Goal: Task Accomplishment & Management: Manage account settings

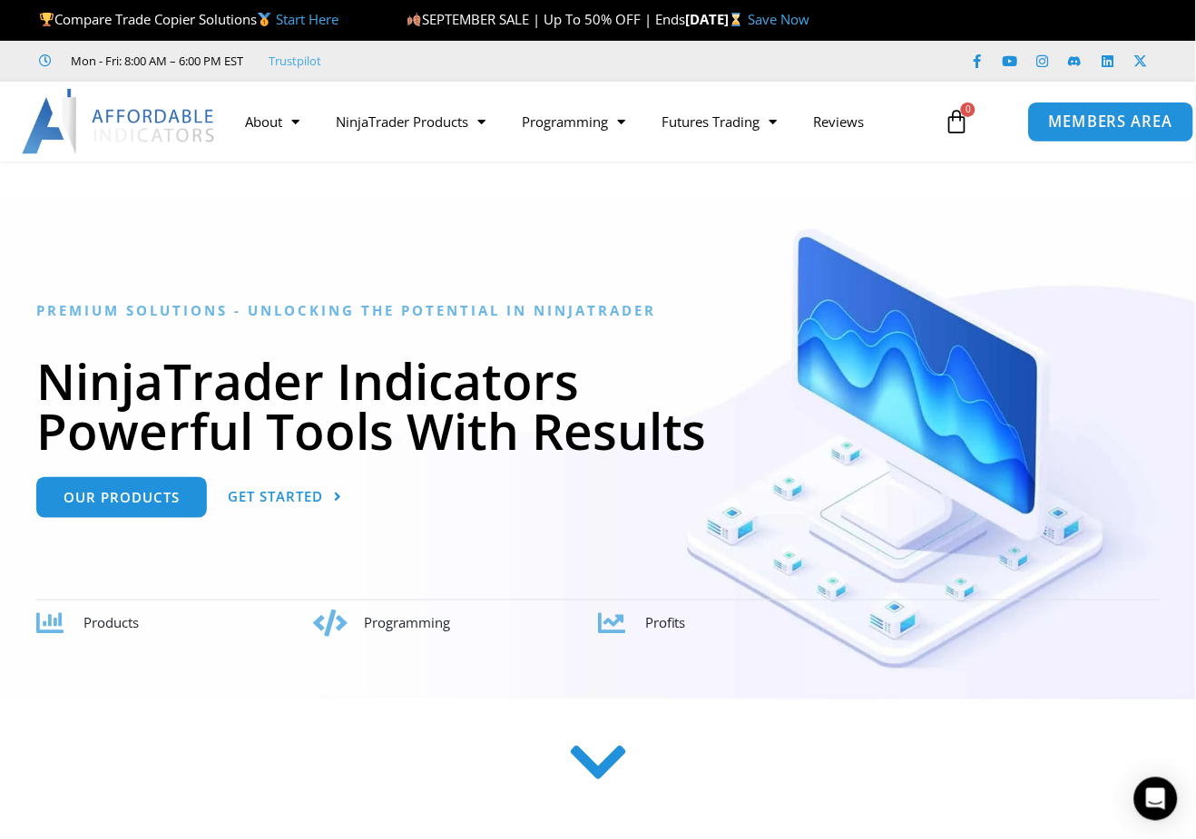
click at [1114, 137] on link "MEMBERS AREA" at bounding box center [1110, 121] width 166 height 41
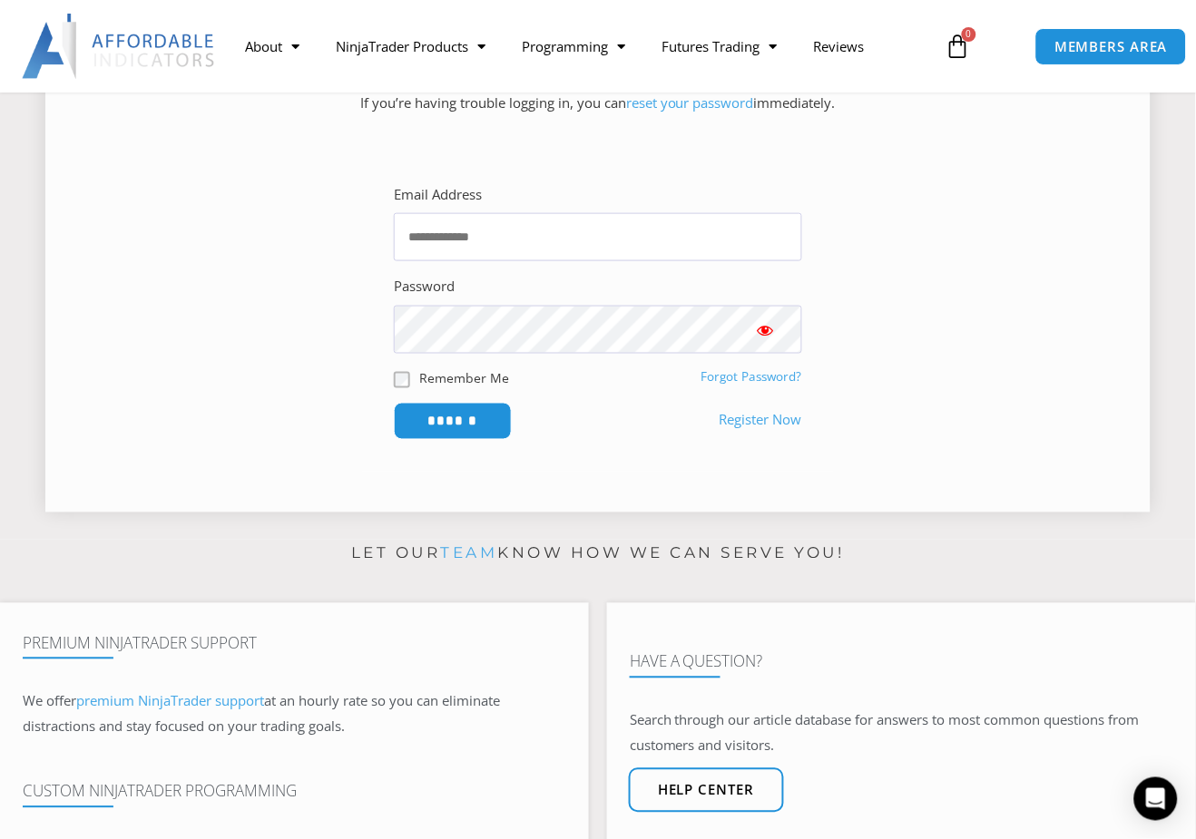
scroll to position [403, 0]
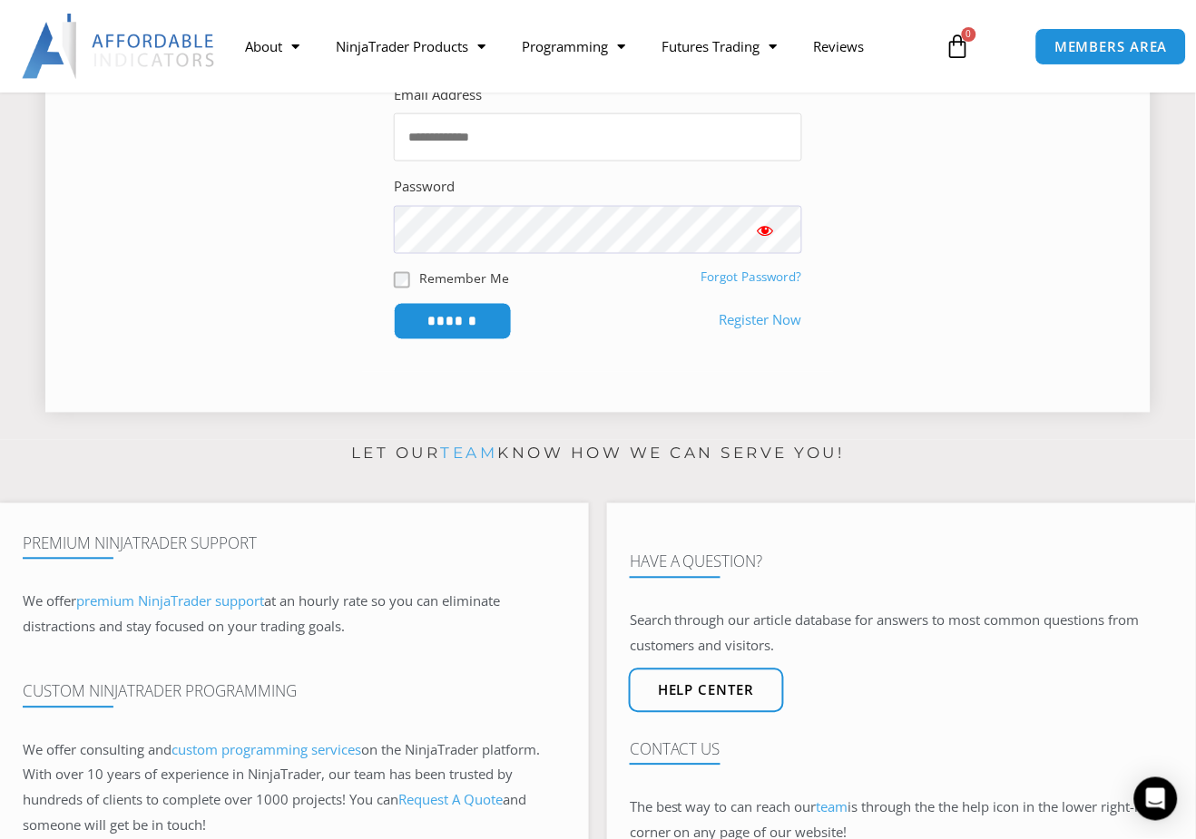
click at [486, 142] on input "Email Address" at bounding box center [598, 137] width 408 height 48
type input "**********"
click at [394, 303] on input "******" at bounding box center [453, 321] width 118 height 37
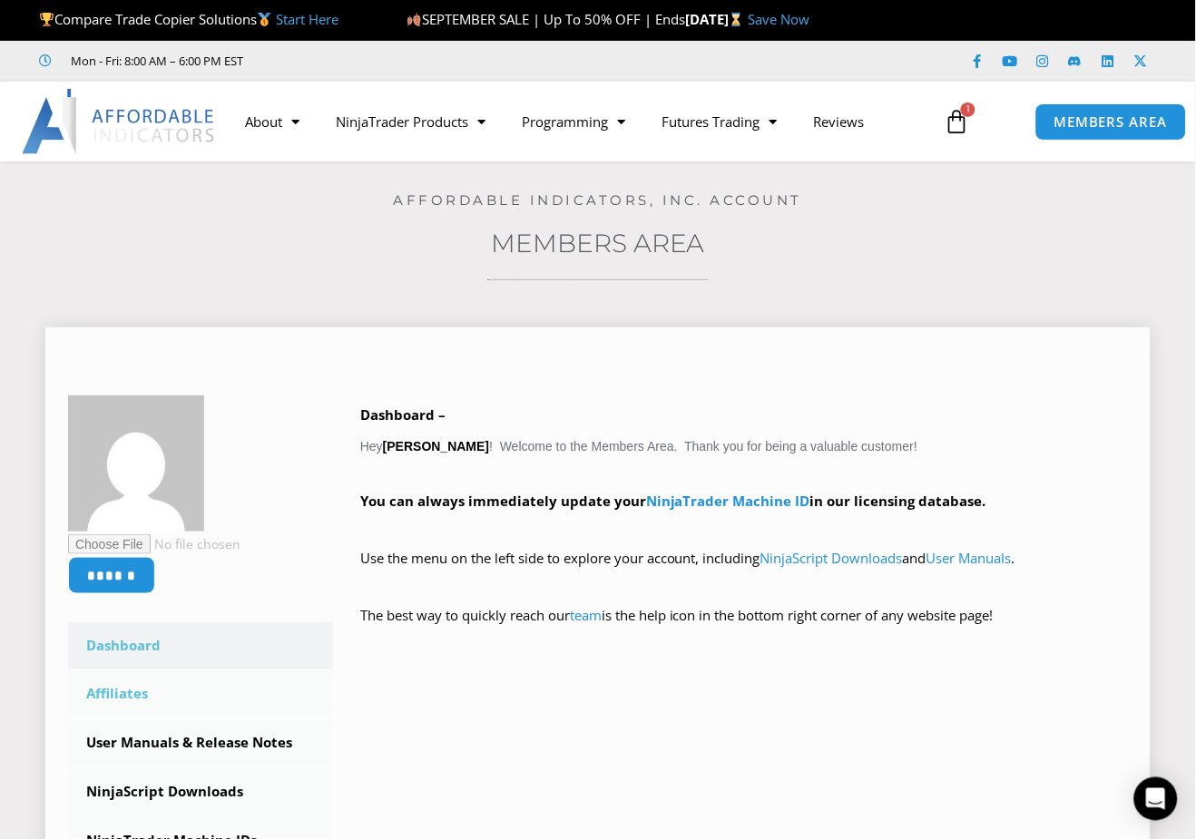
click at [129, 688] on link "Affiliates" at bounding box center [200, 694] width 265 height 47
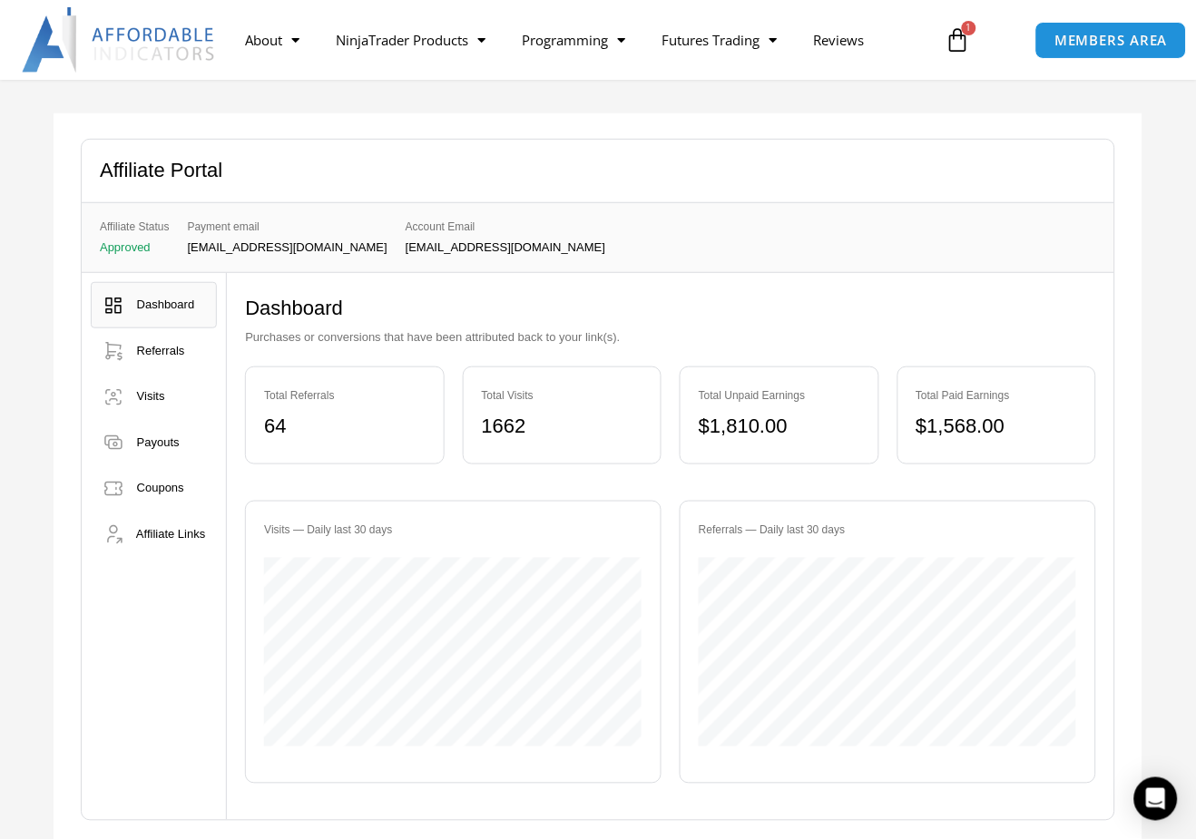
scroll to position [201, 0]
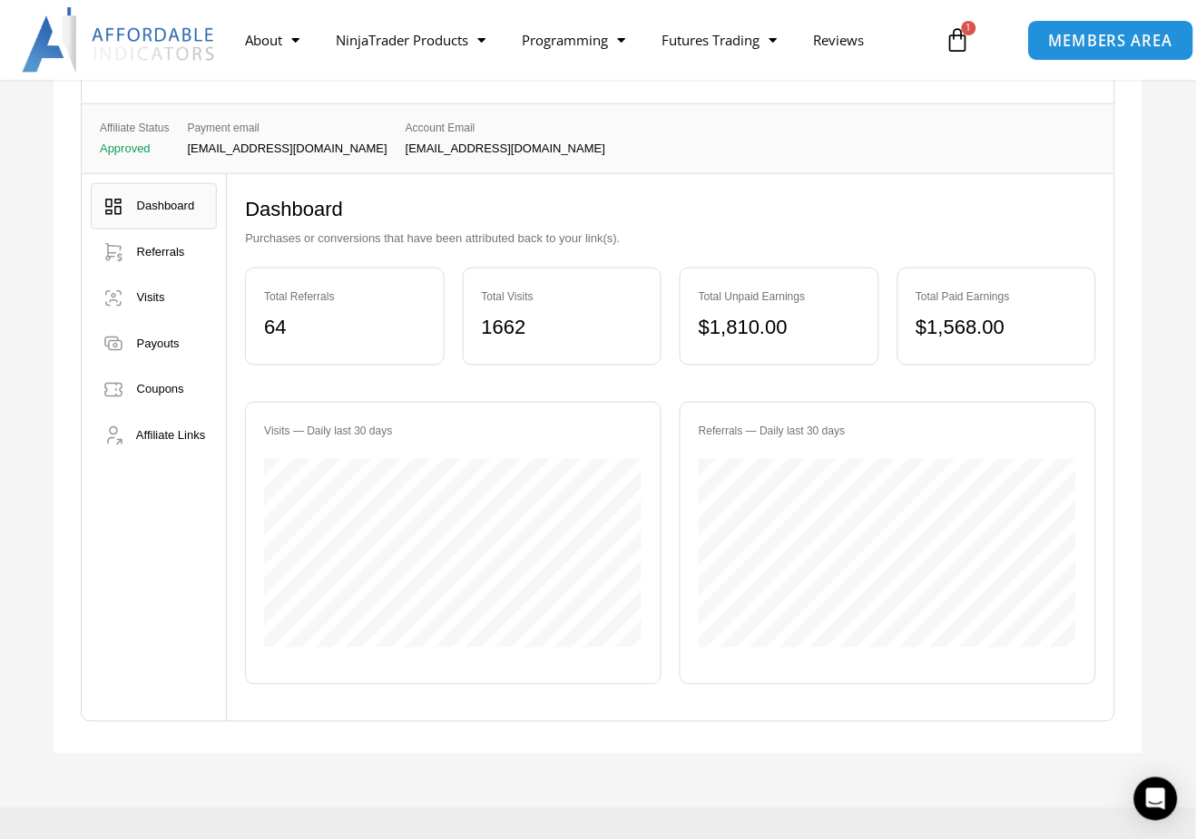
click at [1095, 43] on span "MEMBERS AREA" at bounding box center [1111, 40] width 124 height 15
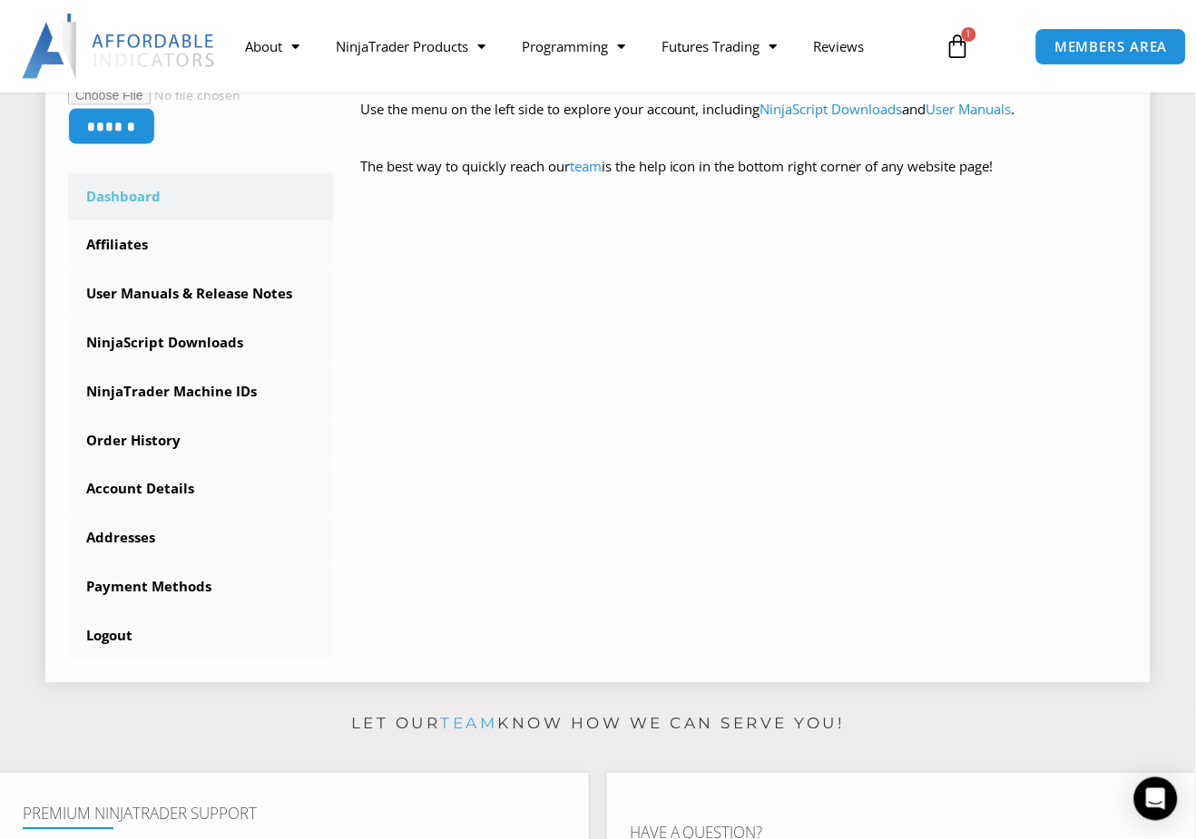
scroll to position [403, 0]
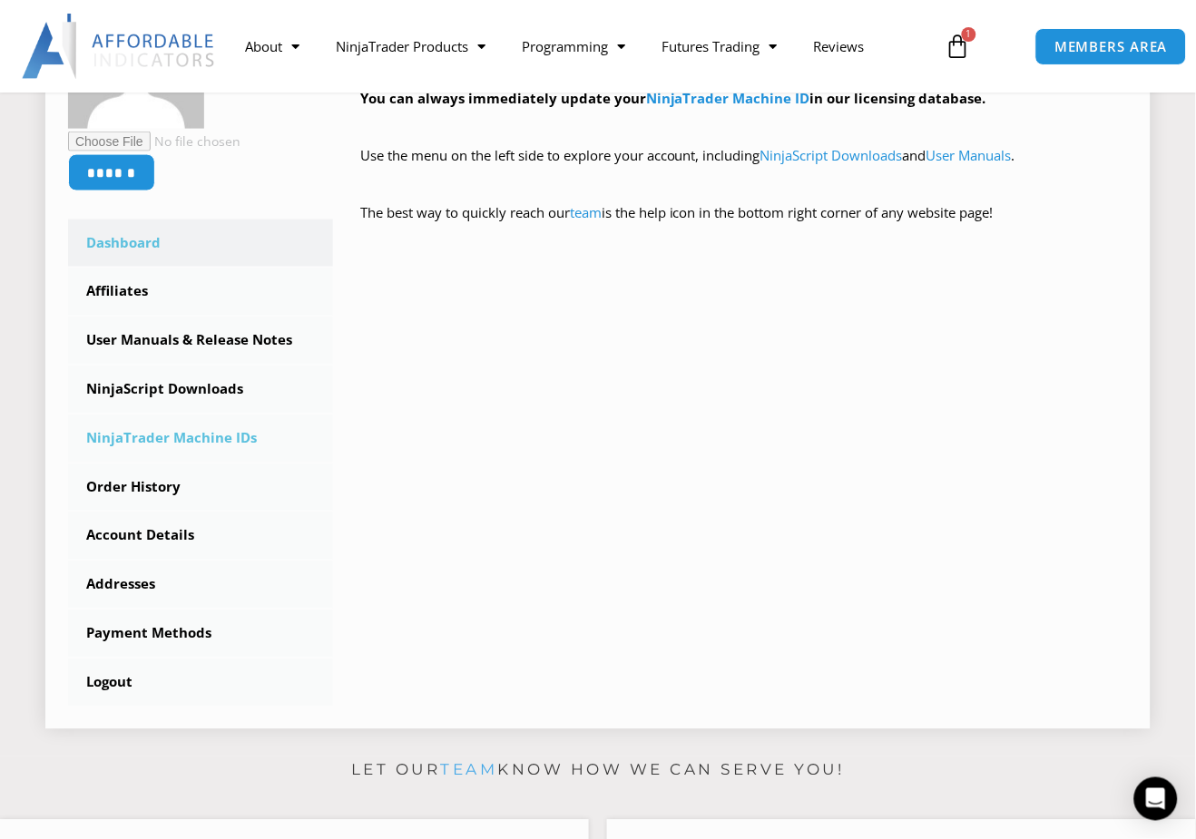
click at [184, 435] on link "NinjaTrader Machine IDs" at bounding box center [200, 439] width 265 height 47
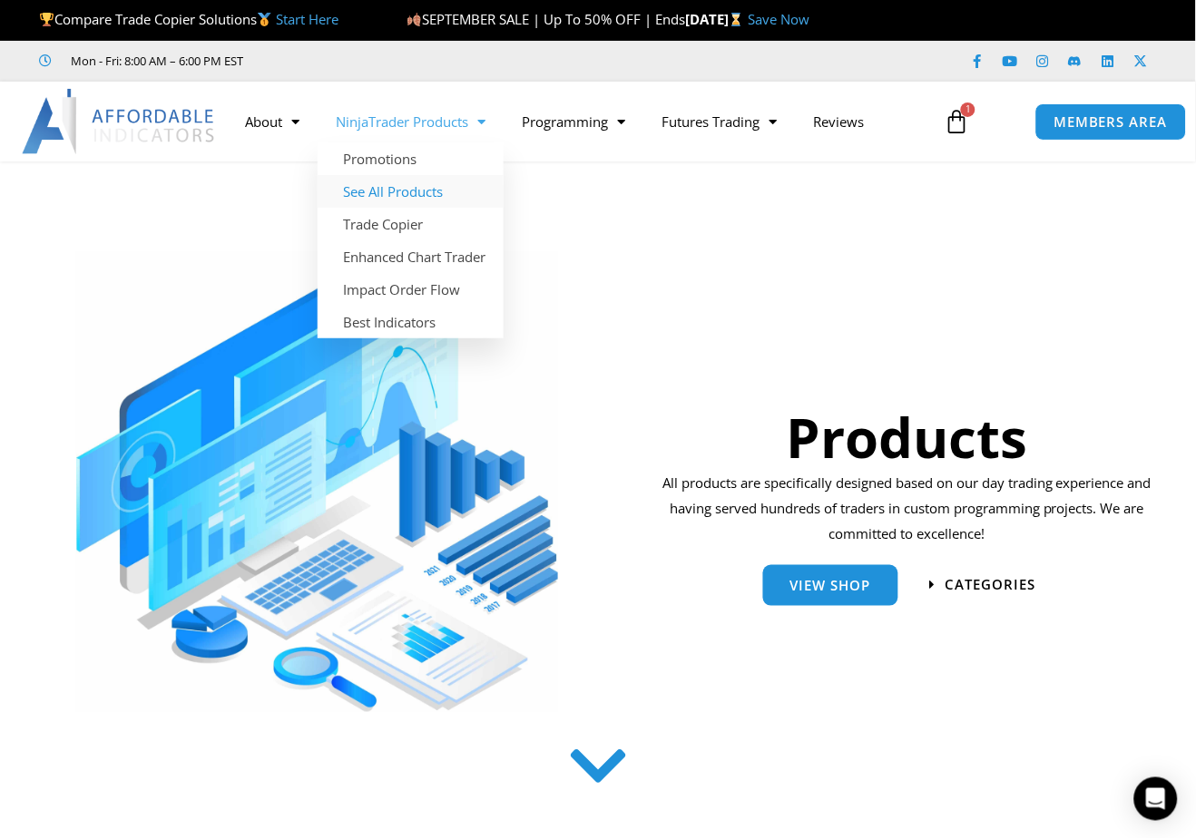
click at [399, 188] on link "See All Products" at bounding box center [411, 191] width 186 height 33
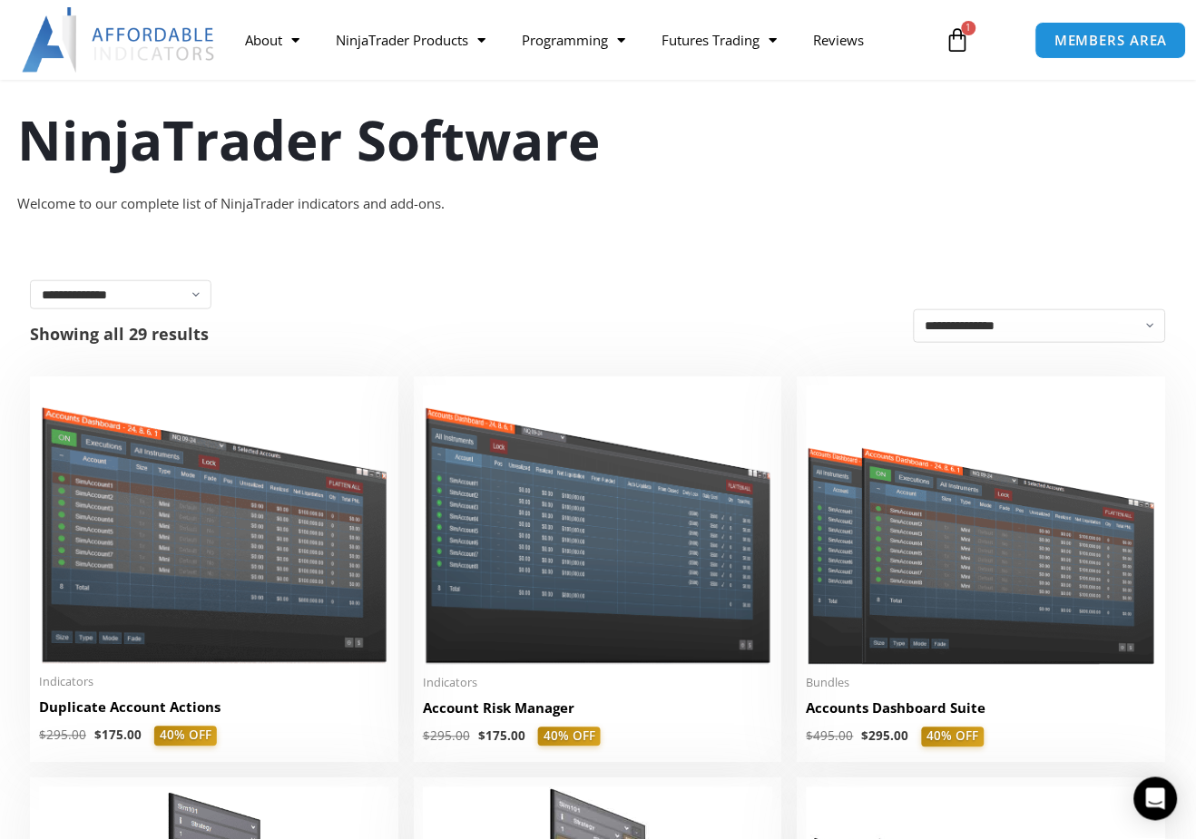
scroll to position [101, 0]
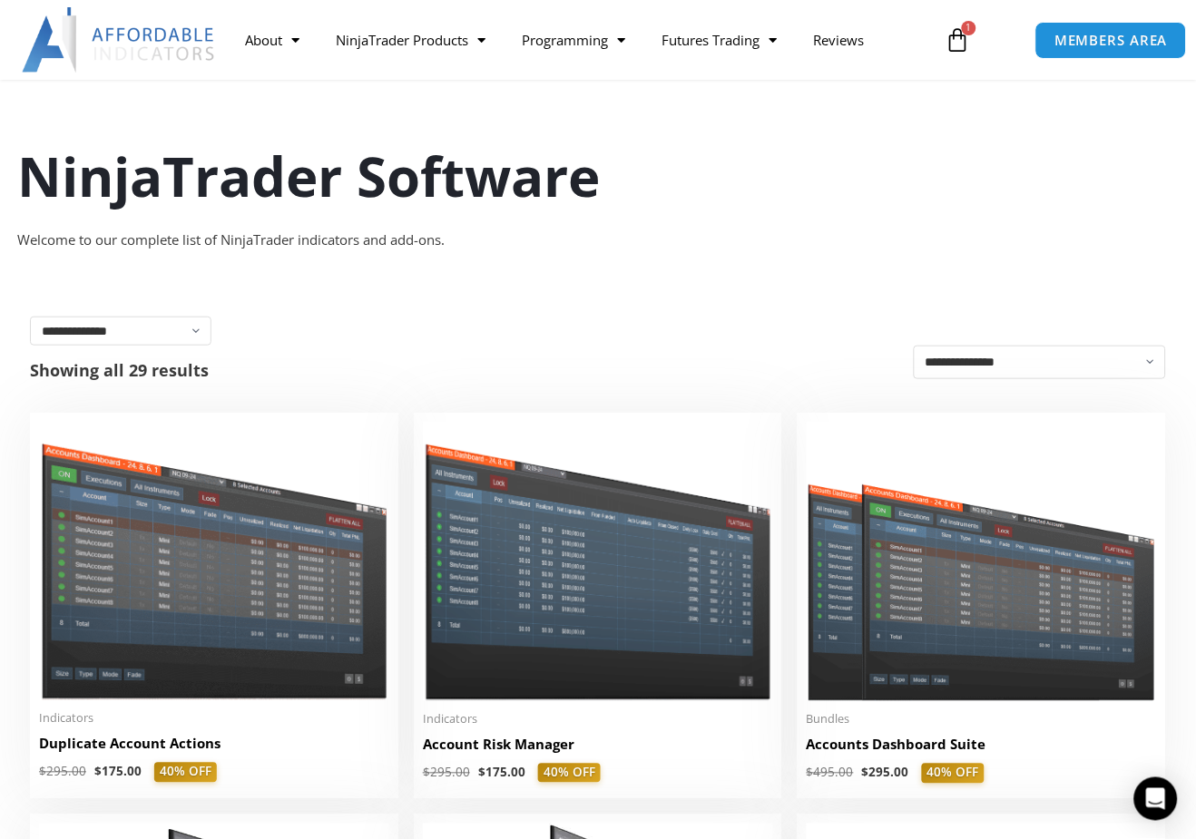
click at [250, 114] on div "NinjaTrader Software Welcome to our complete list of NinjaTrader indicators and…" at bounding box center [598, 172] width 1188 height 197
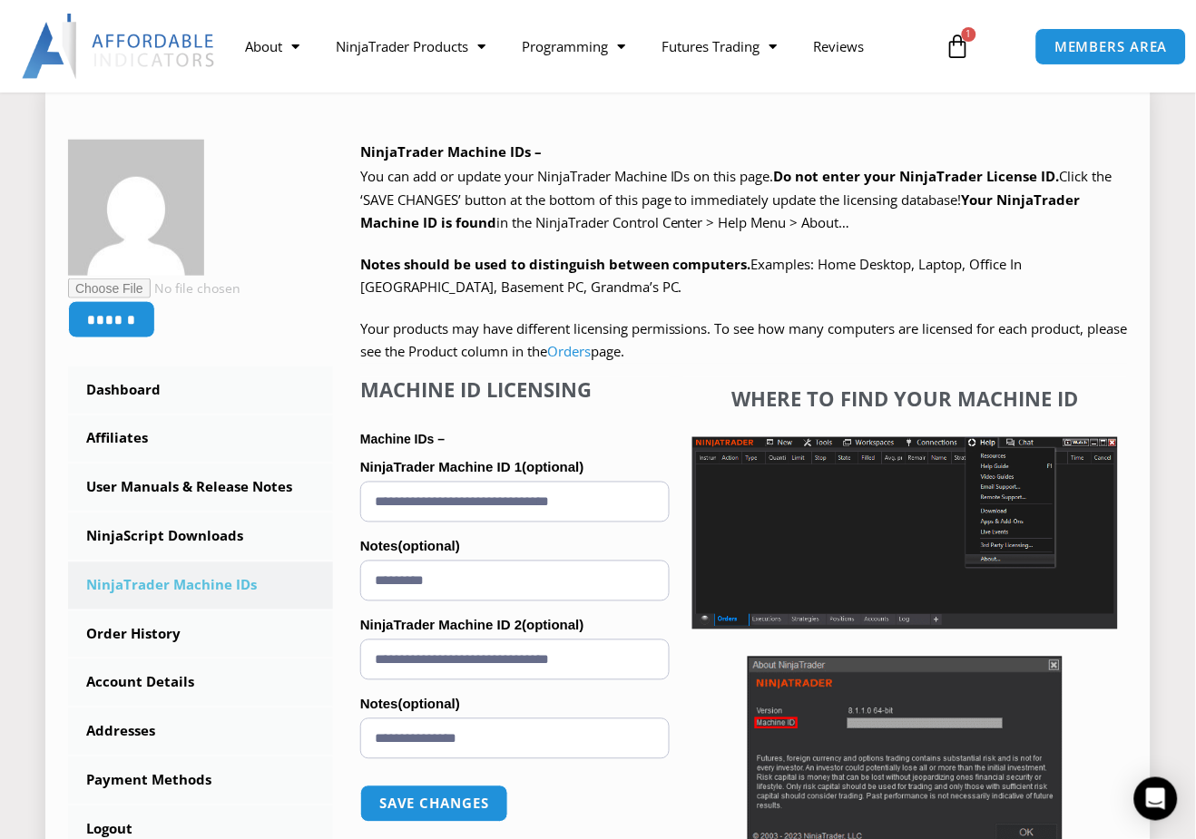
scroll to position [201, 0]
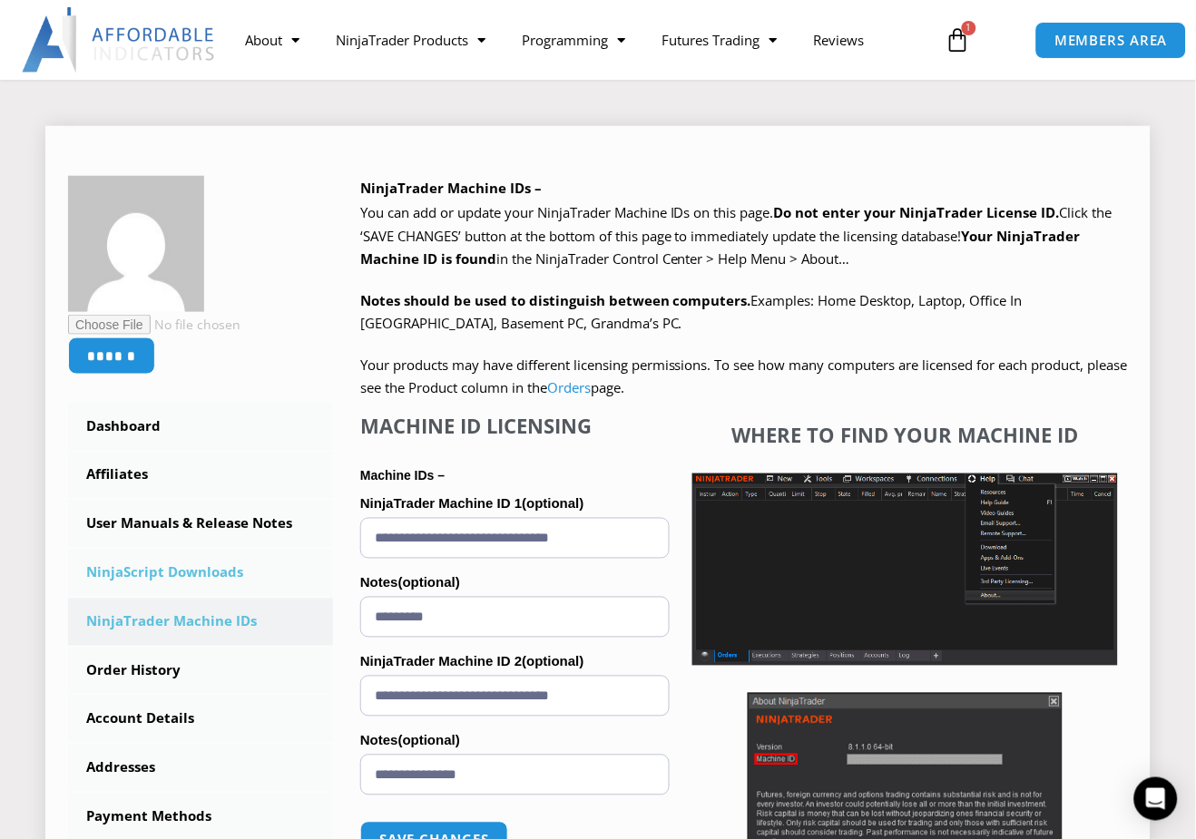
click at [188, 569] on link "NinjaScript Downloads" at bounding box center [200, 573] width 265 height 47
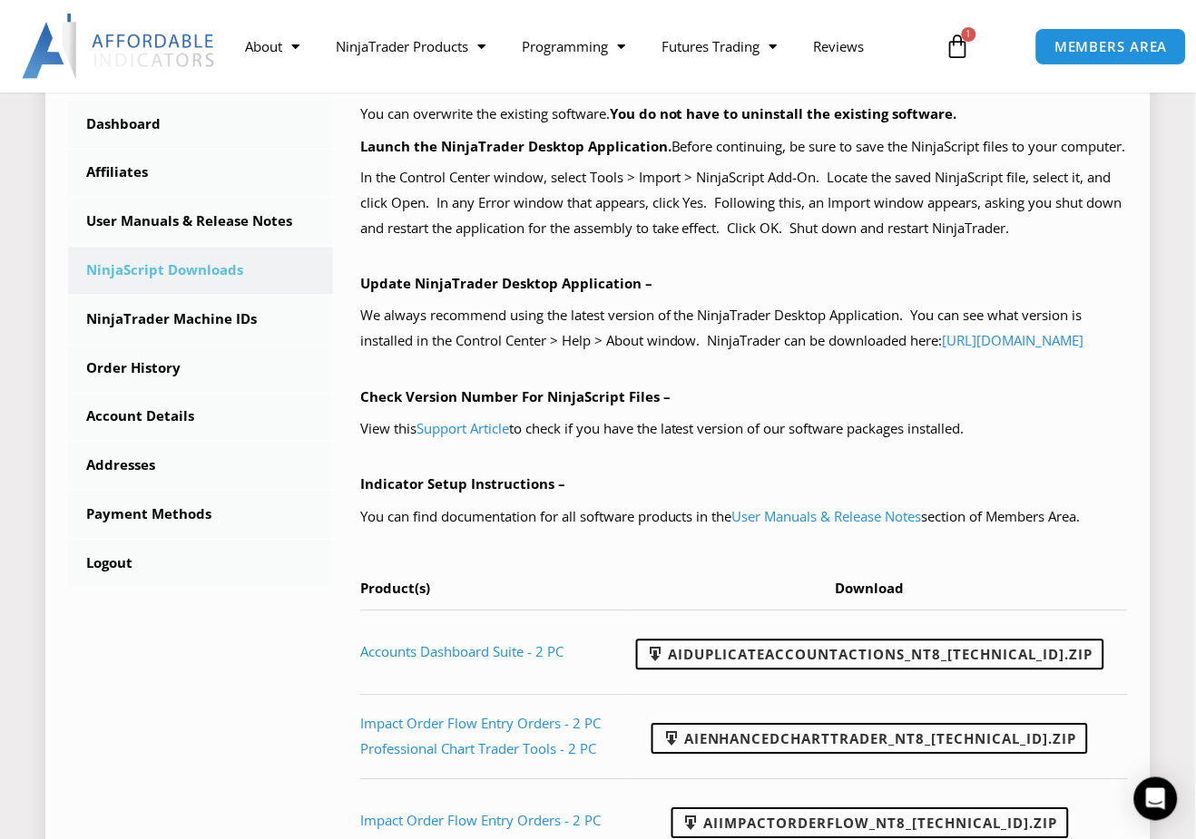
scroll to position [403, 0]
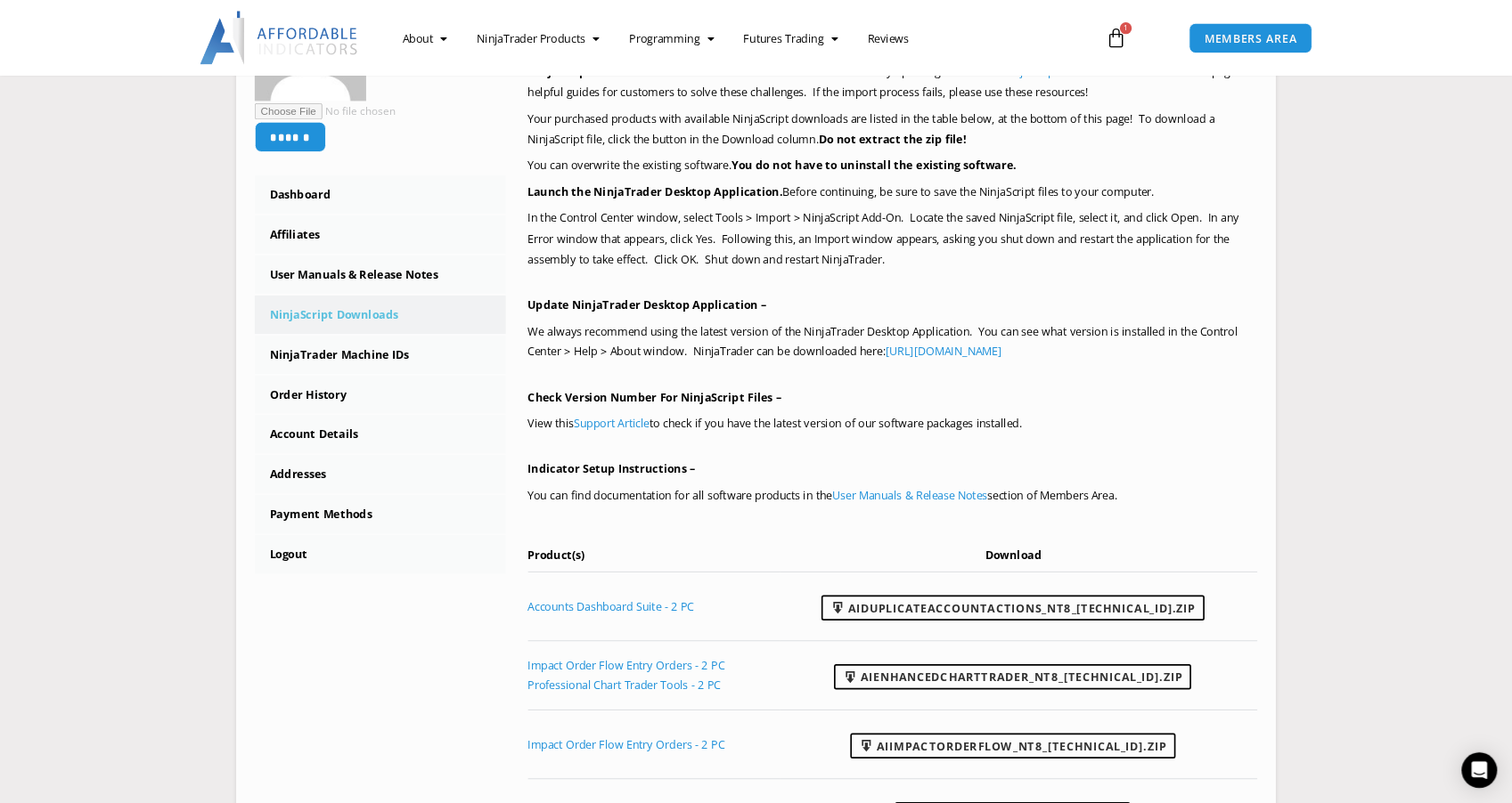
scroll to position [396, 0]
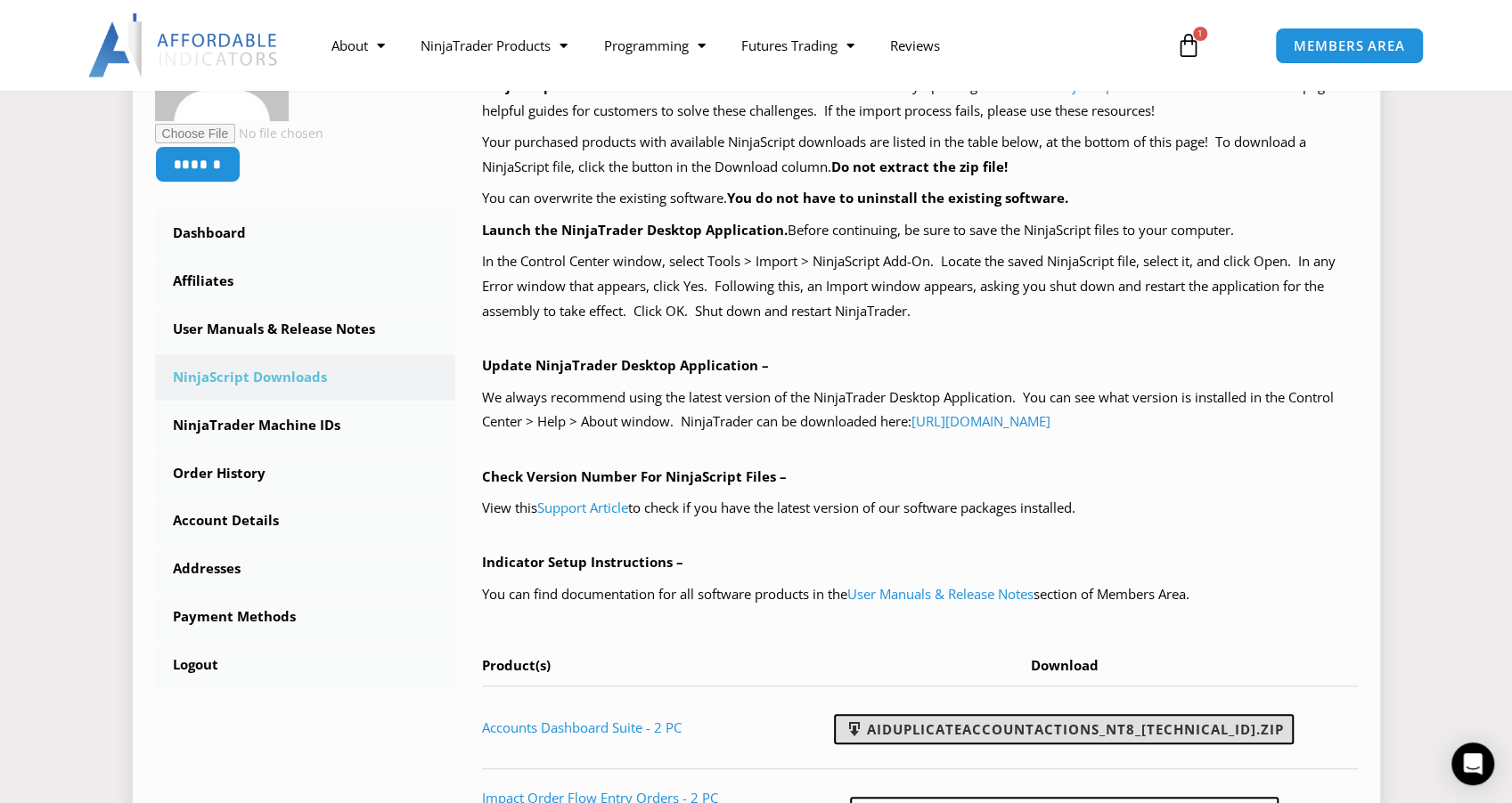
click at [978, 725] on link "AIDuplicateAccountActions_NT8_[TECHNICAL_ID].zip" at bounding box center [1063, 729] width 459 height 30
click at [1173, 321] on section "****** Dashboard Affiliates User Manuals & Release Notes Subscriptions NinjaScr…" at bounding box center [755, 495] width 1423 height 1166
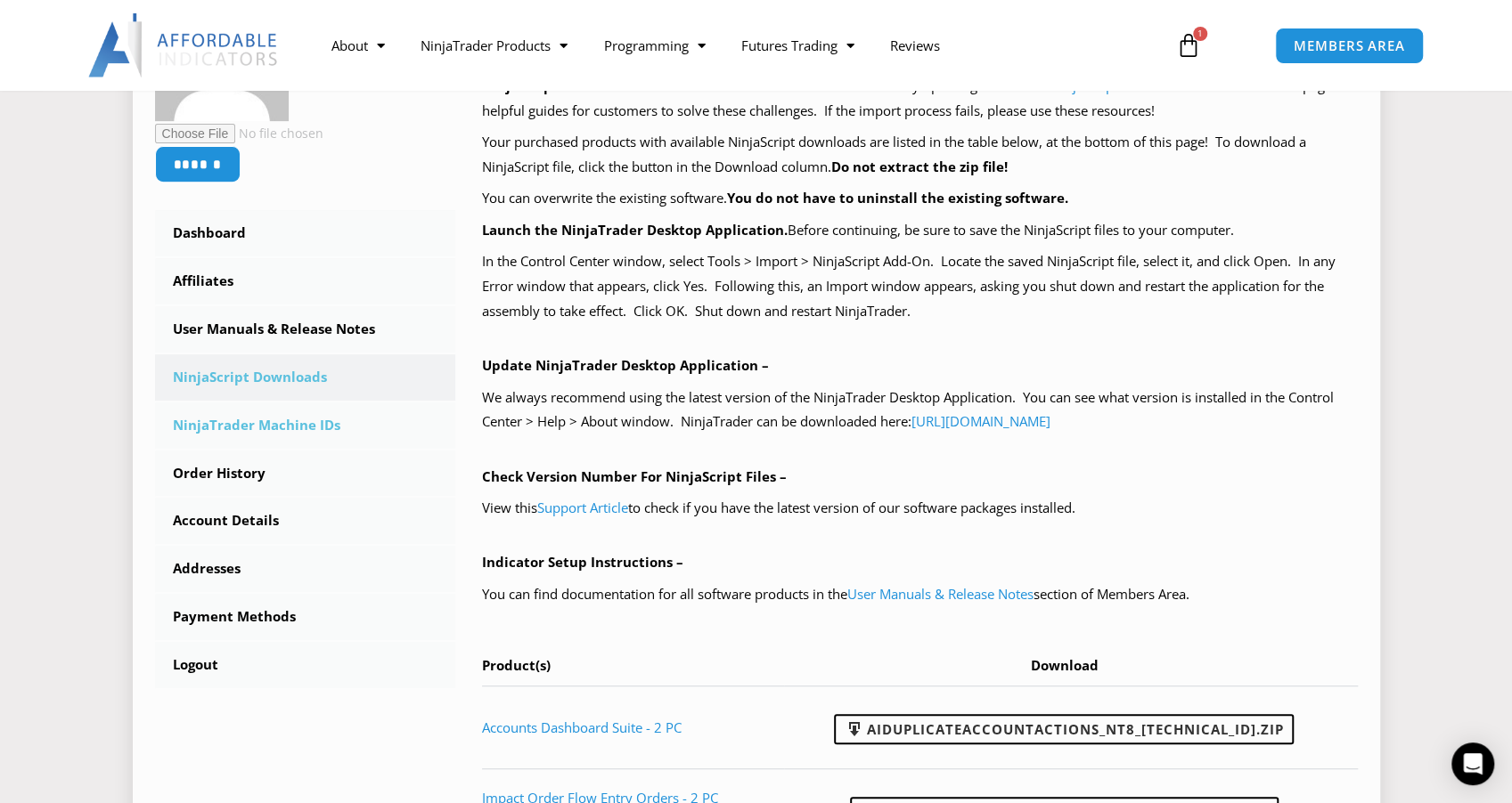
click at [248, 420] on link "NinjaTrader Machine IDs" at bounding box center [305, 425] width 301 height 46
click at [246, 421] on link "NinjaTrader Machine IDs" at bounding box center [305, 425] width 301 height 46
click at [296, 427] on link "NinjaTrader Machine IDs" at bounding box center [305, 425] width 301 height 46
click at [350, 483] on link "Order History" at bounding box center [305, 473] width 301 height 46
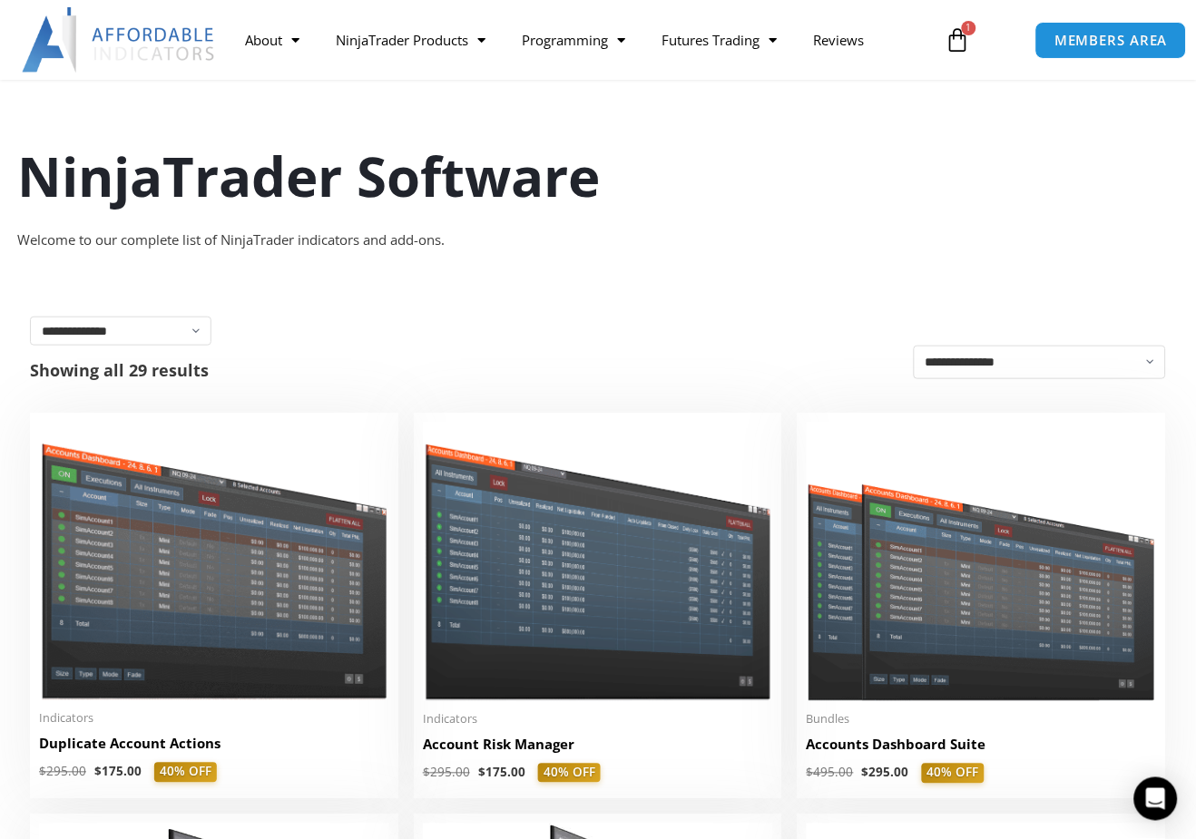
click at [1165, 240] on div "Welcome to our complete list of NinjaTrader indicators and add-ons." at bounding box center [597, 240] width 1161 height 25
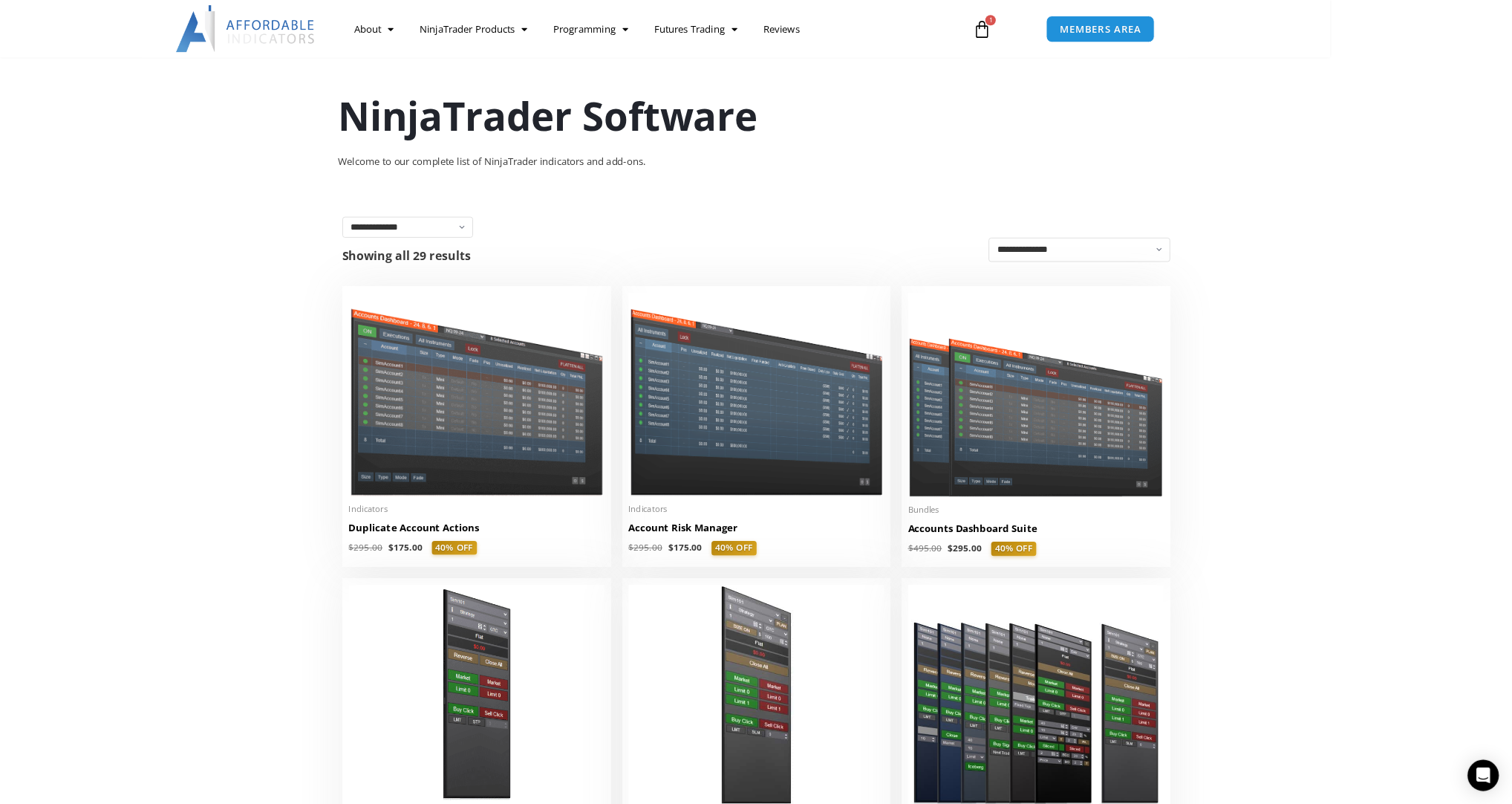
scroll to position [103, 0]
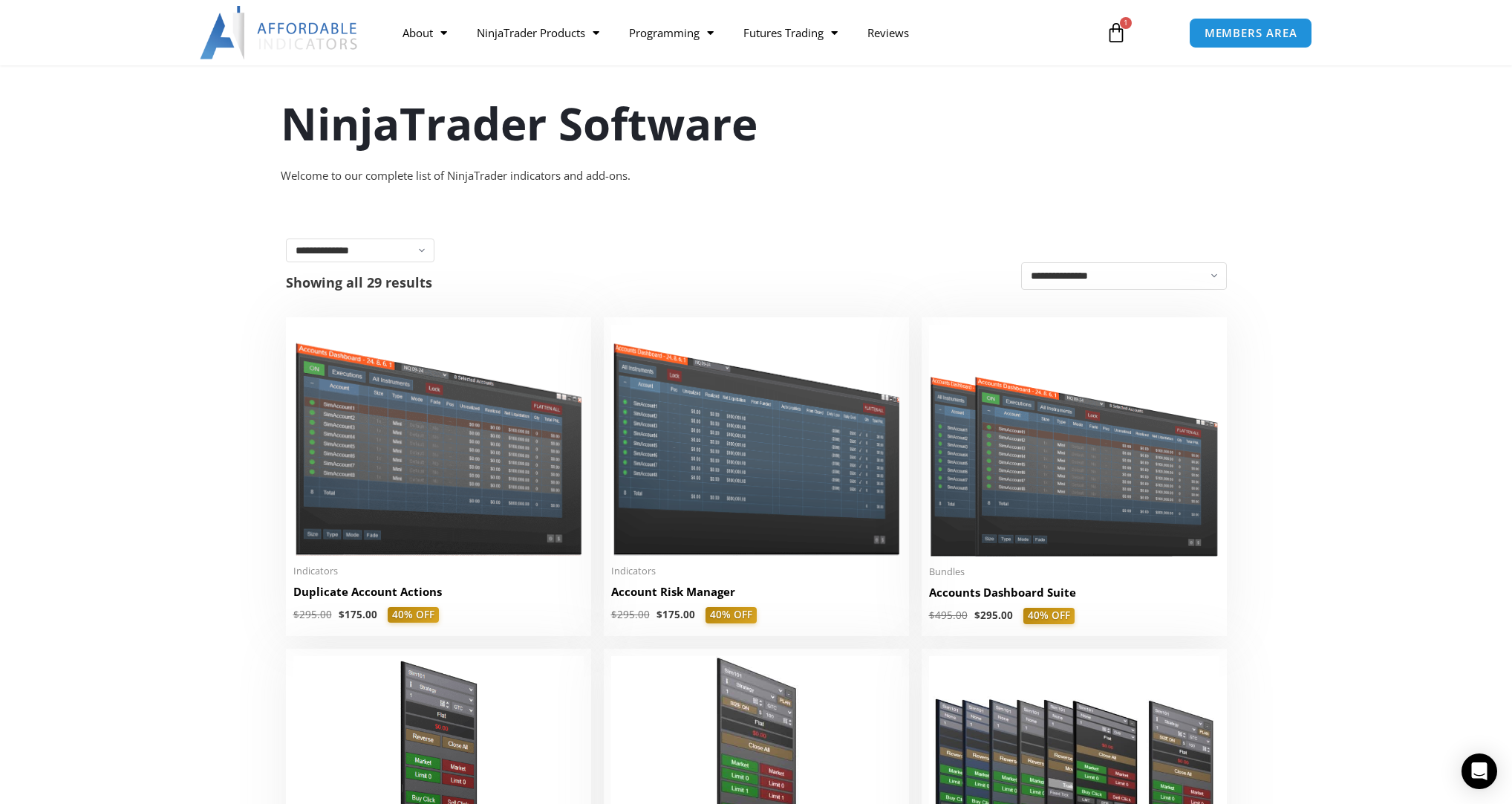
click at [978, 41] on icon at bounding box center [1116, 32] width 20 height 20
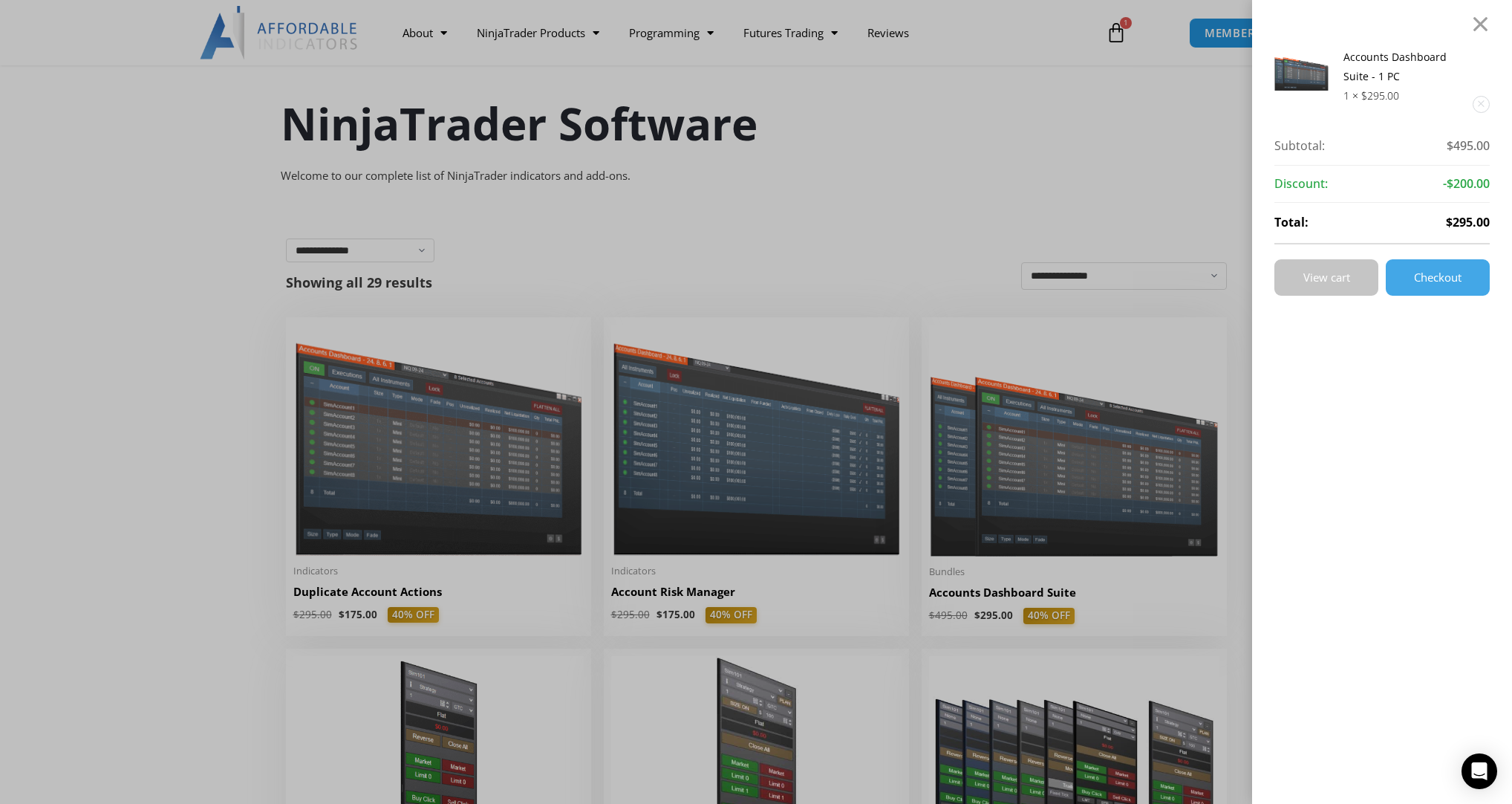
click at [978, 284] on link "View cart" at bounding box center [1326, 278] width 104 height 36
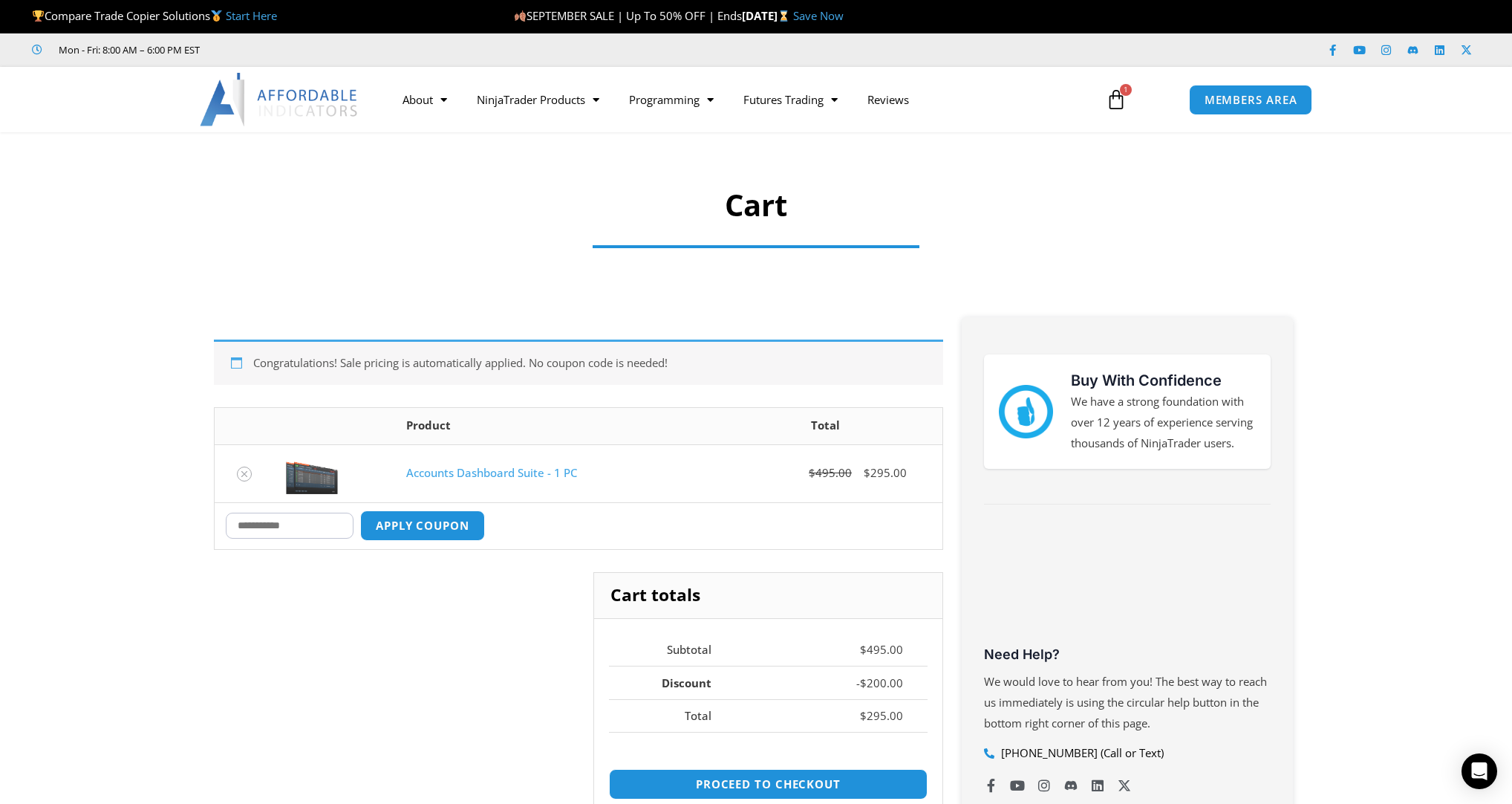
click at [288, 525] on input "Coupon:" at bounding box center [290, 526] width 128 height 26
type input "****"
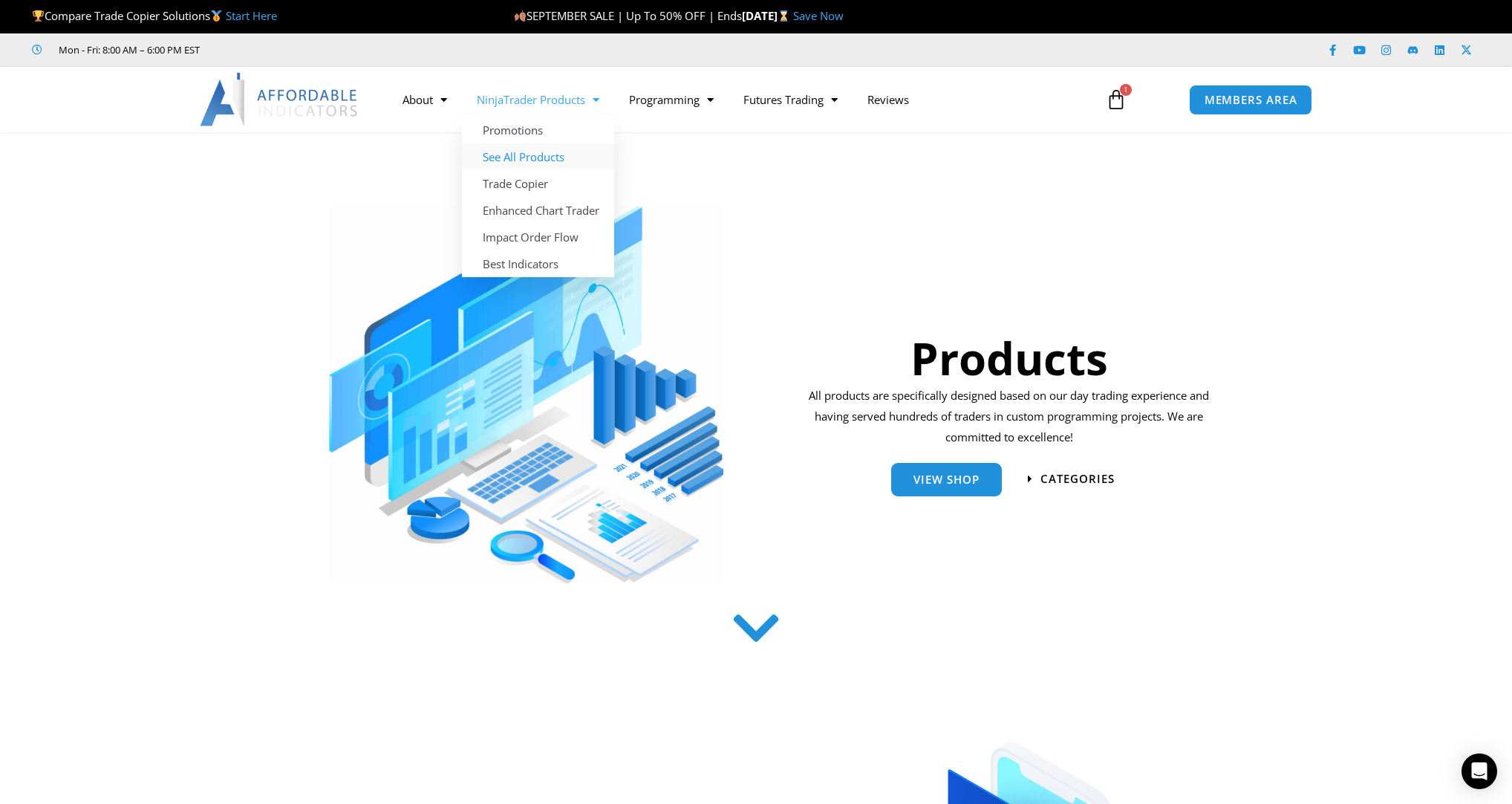
click at [549, 153] on link "See All Products" at bounding box center [538, 156] width 152 height 27
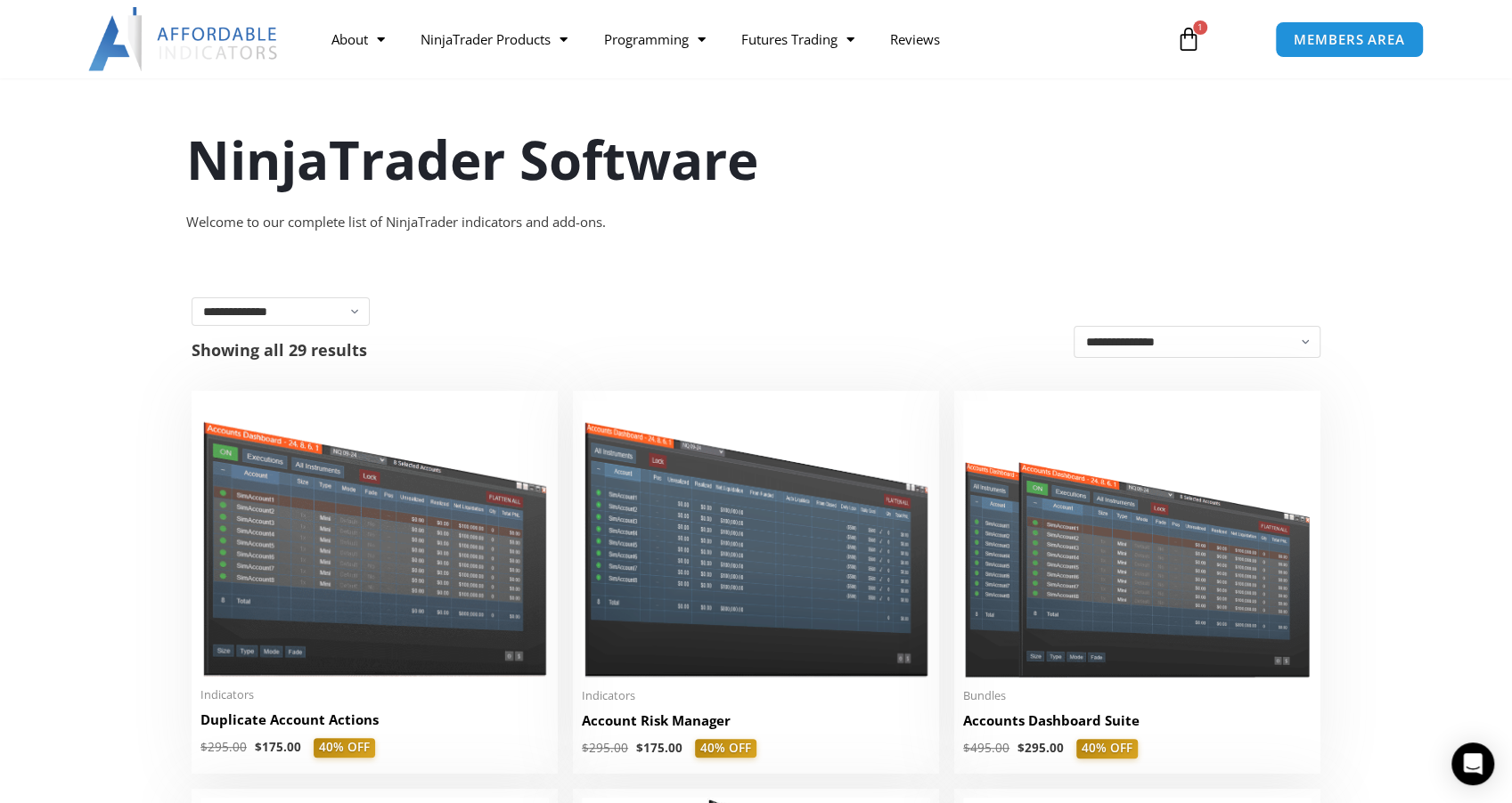
scroll to position [154, 0]
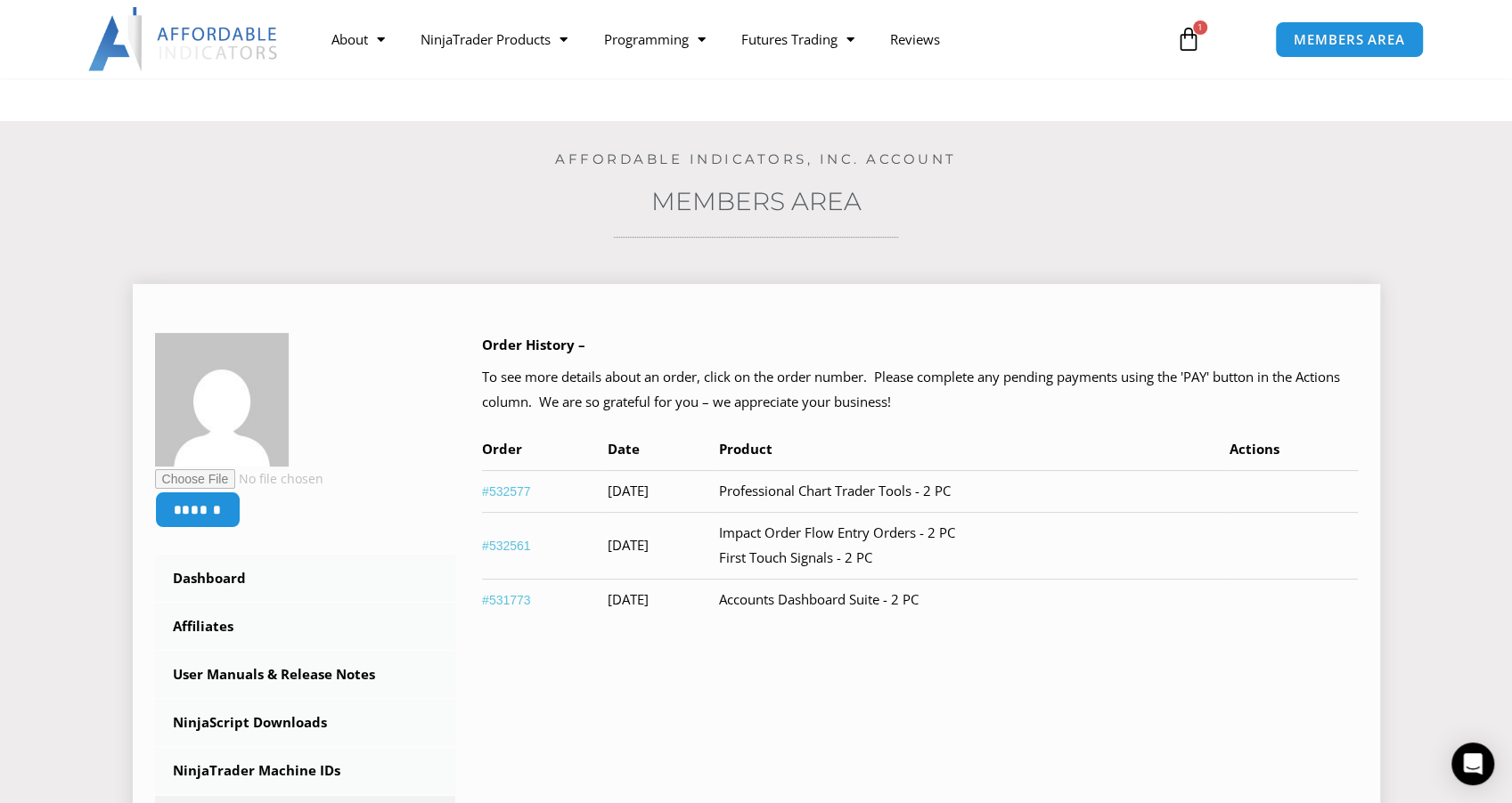
scroll to position [237, 0]
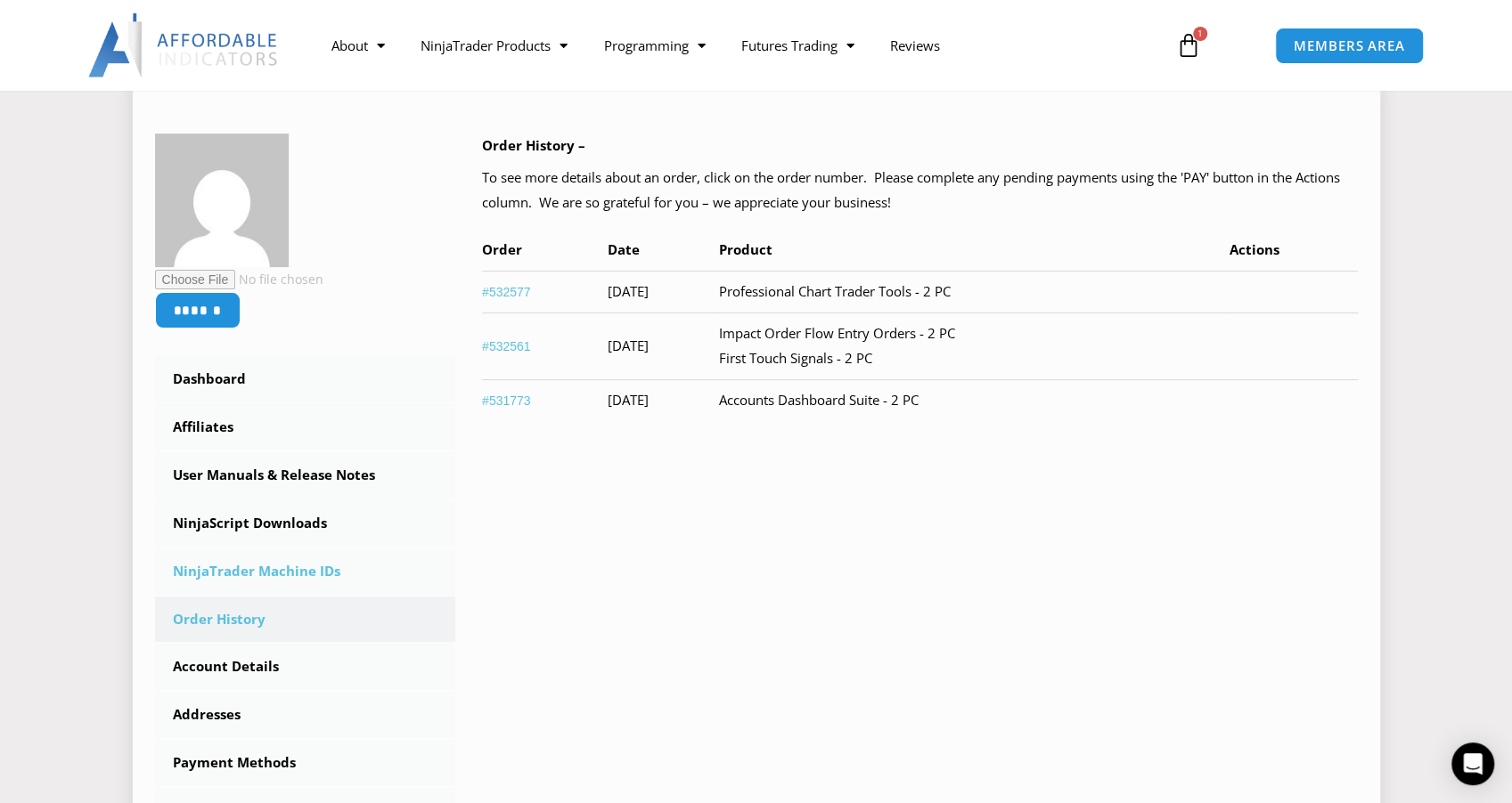
click at [258, 565] on link "NinjaTrader Machine IDs" at bounding box center [305, 571] width 301 height 46
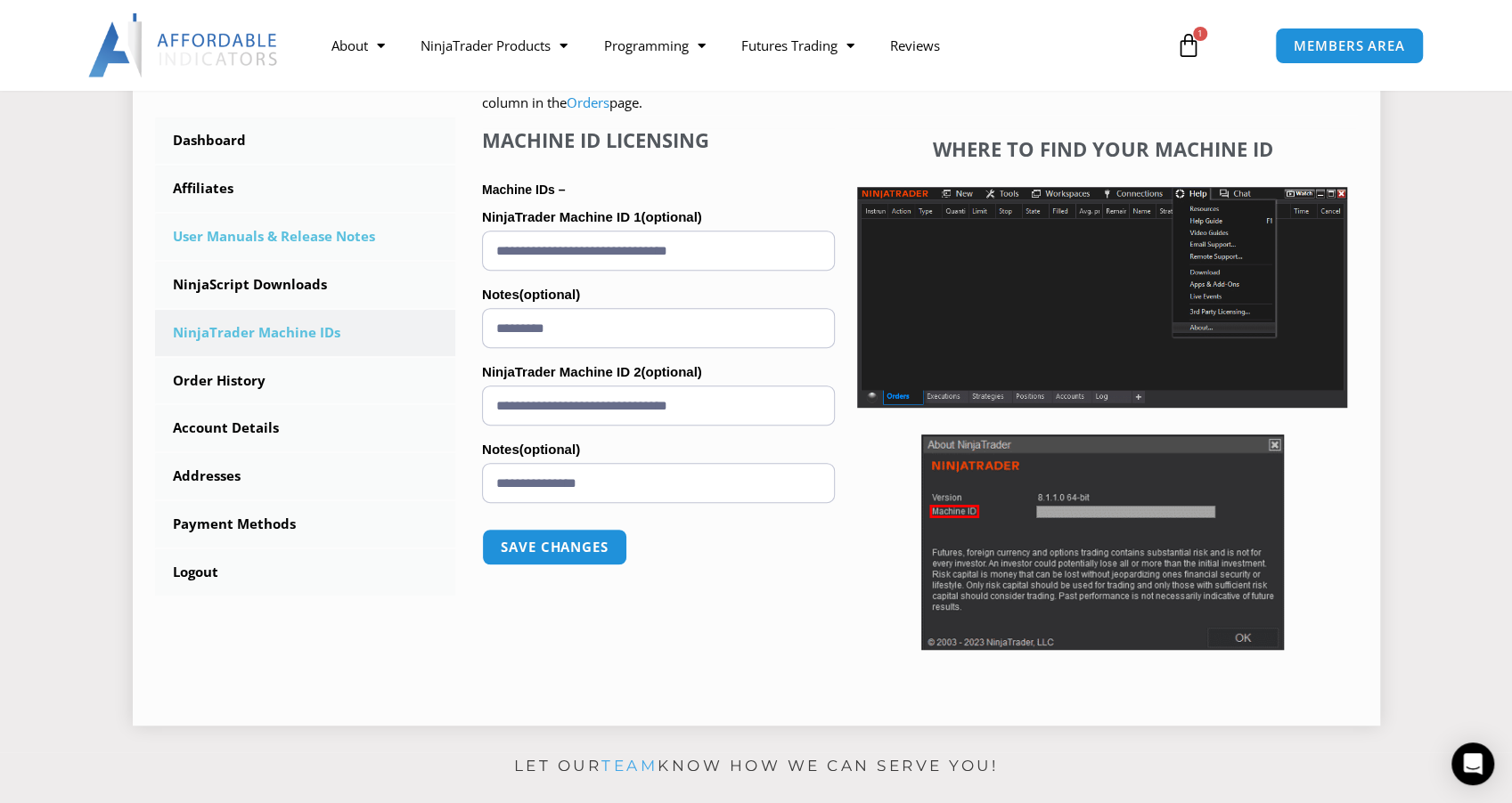
scroll to position [237, 0]
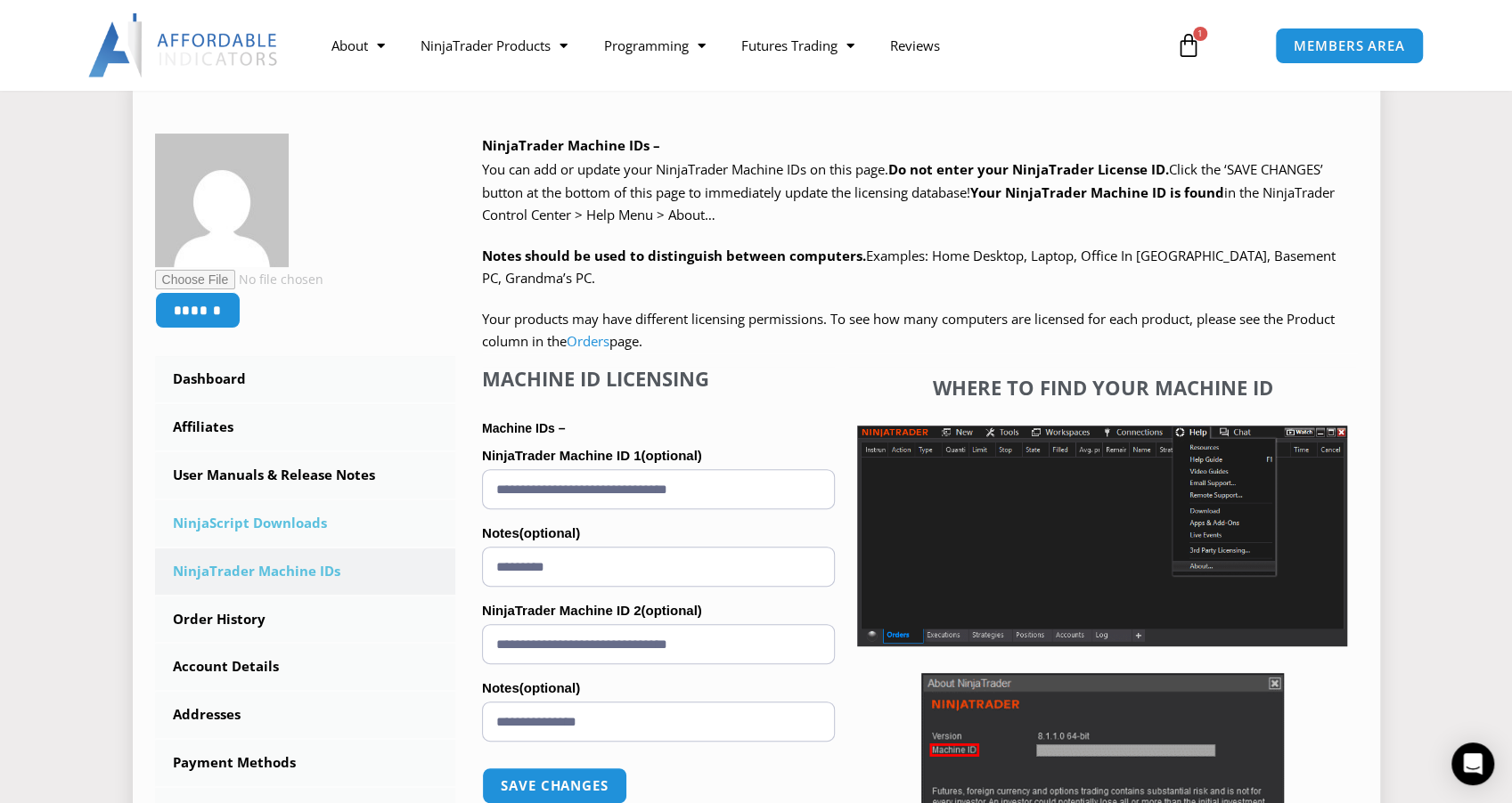
click at [244, 526] on link "NinjaScript Downloads" at bounding box center [305, 523] width 301 height 46
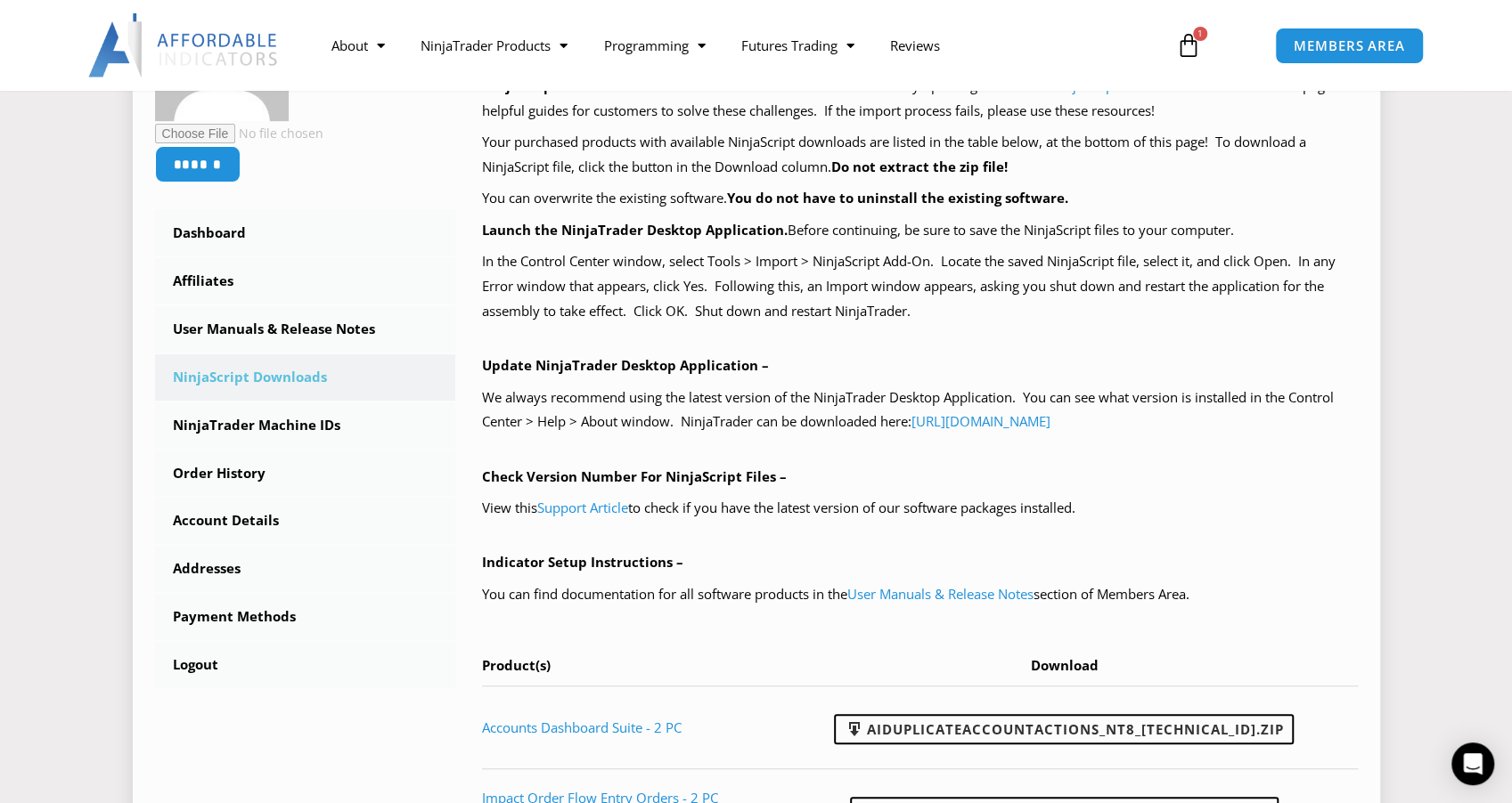
scroll to position [356, 0]
